Goal: Task Accomplishment & Management: Manage account settings

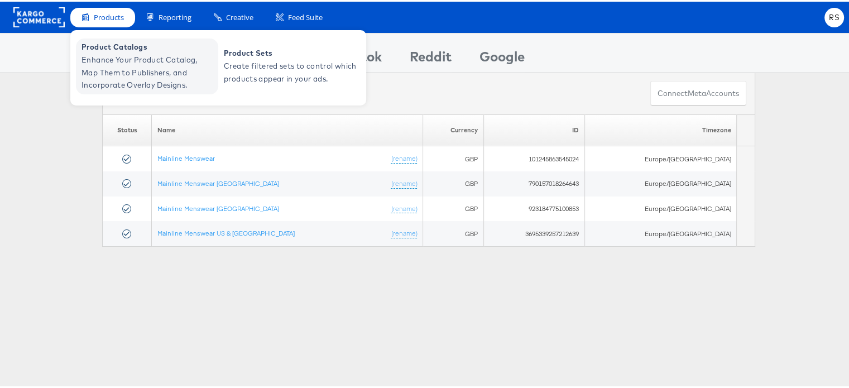
click at [118, 55] on span "Enhance Your Product Catalog, Map Them to Publishers, and Incorporate Overlay D…" at bounding box center [148, 71] width 134 height 38
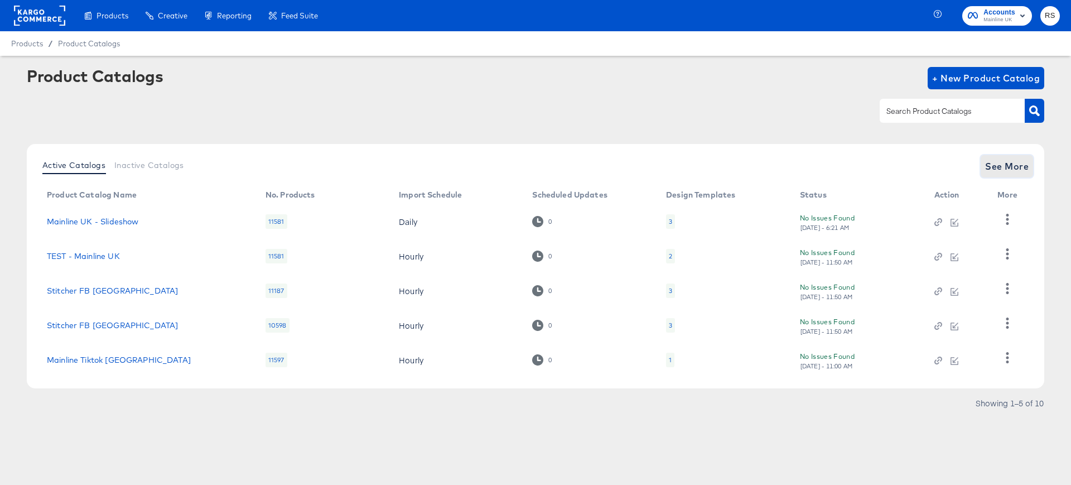
click at [995, 165] on span "See More" at bounding box center [1007, 166] width 44 height 16
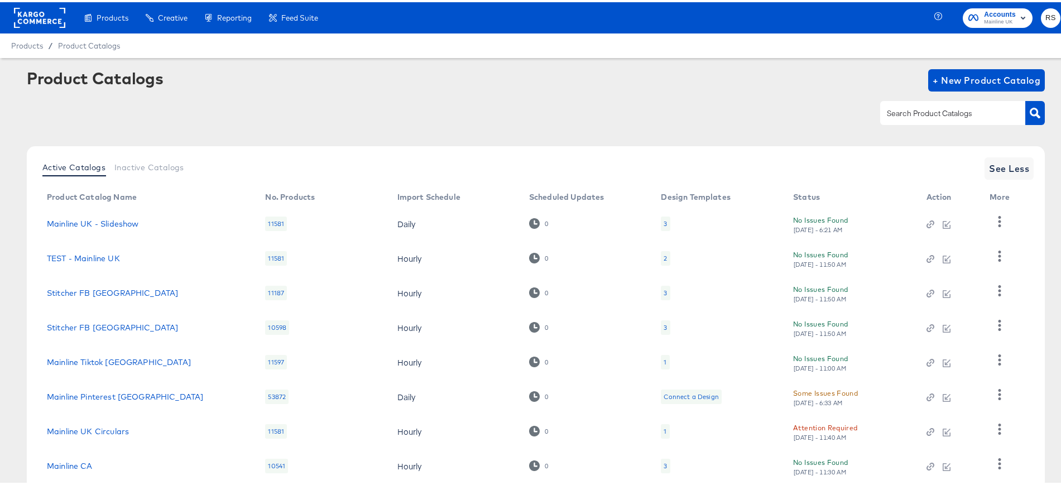
scroll to position [139, 0]
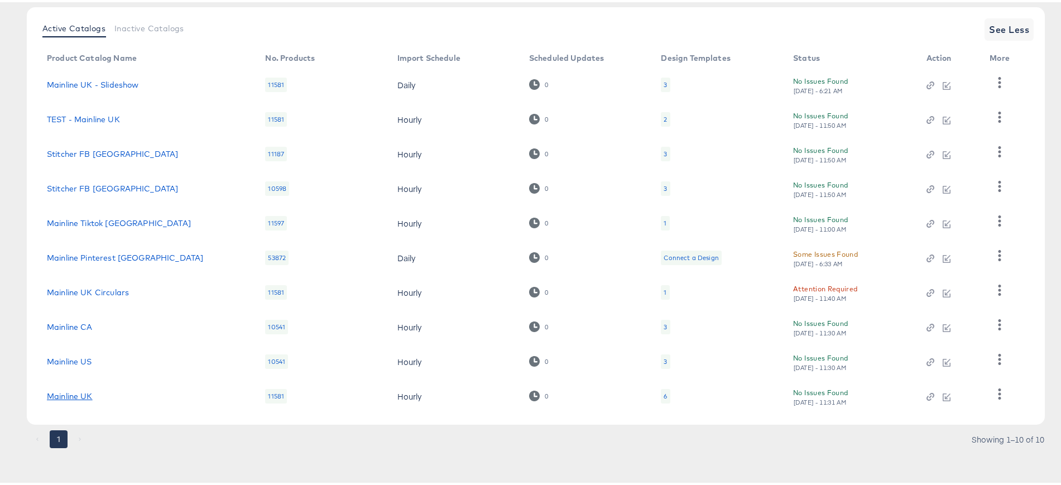
click at [72, 392] on link "Mainline UK" at bounding box center [70, 393] width 46 height 9
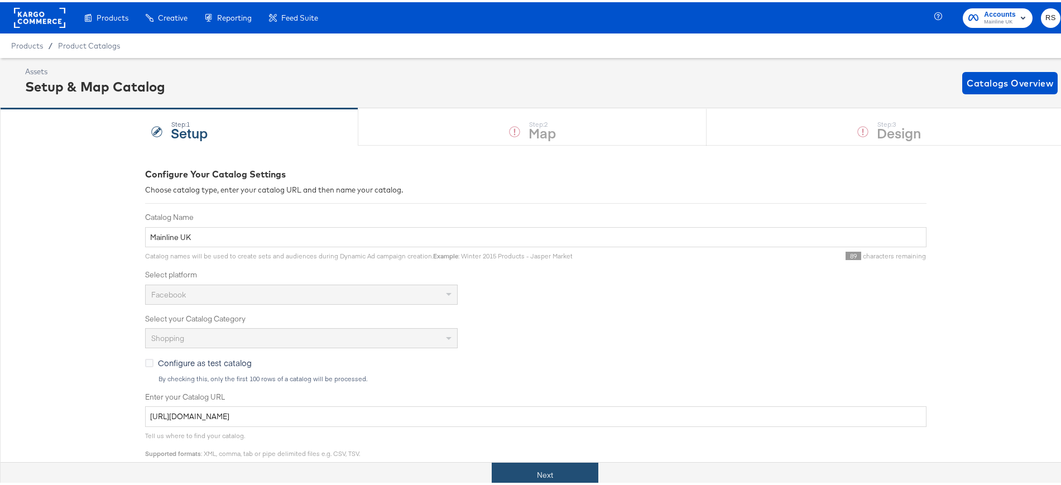
click at [537, 466] on button "Next" at bounding box center [545, 472] width 107 height 25
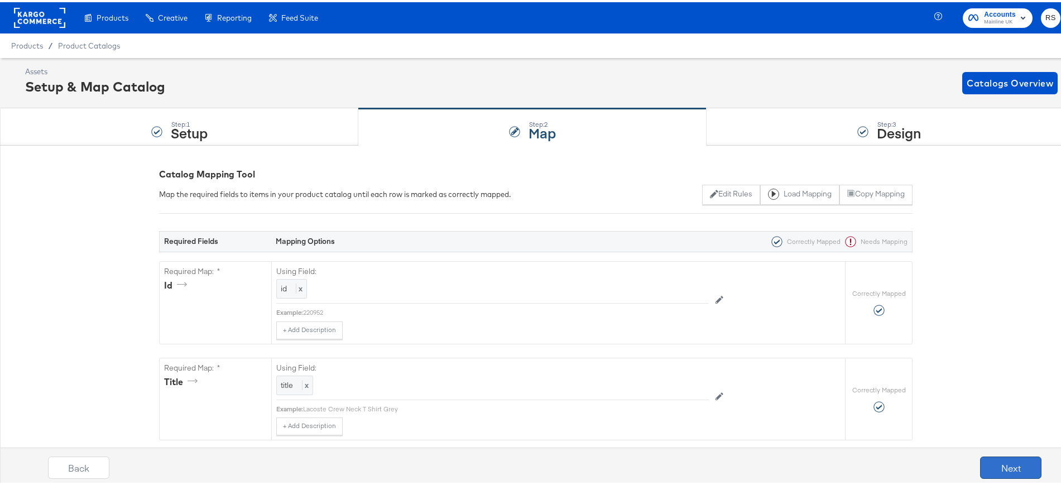
click at [986, 459] on button "Next" at bounding box center [1010, 465] width 61 height 22
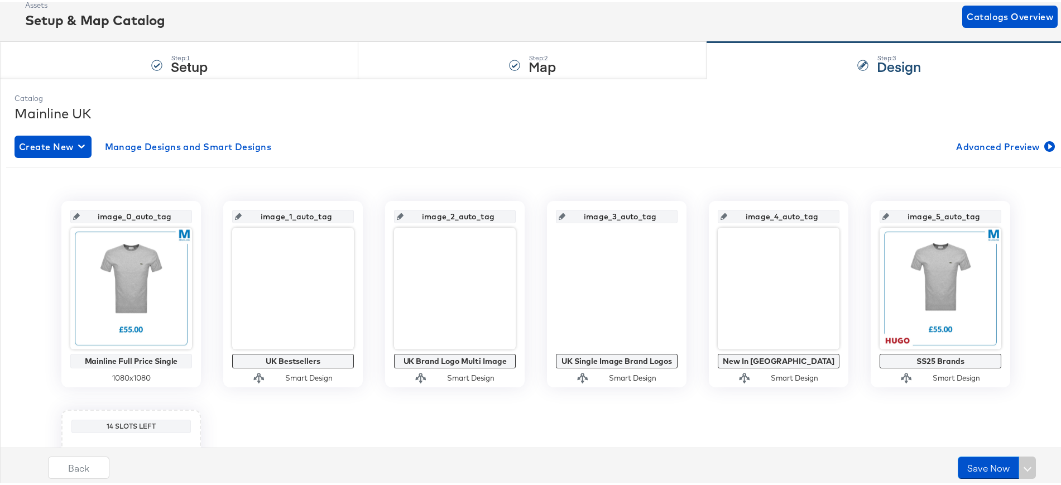
scroll to position [67, 0]
